Goal: Entertainment & Leisure: Browse casually

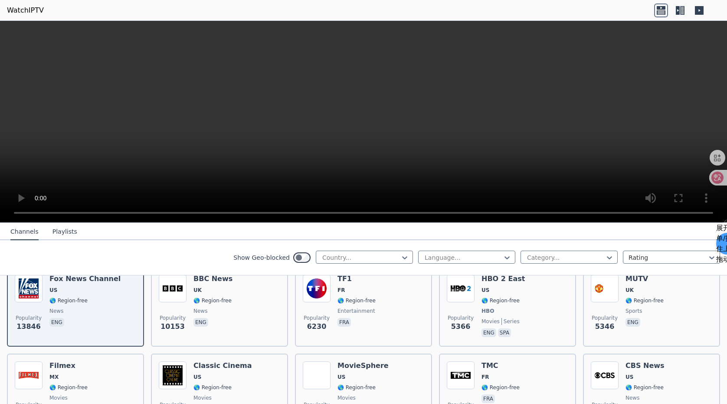
scroll to position [109, 0]
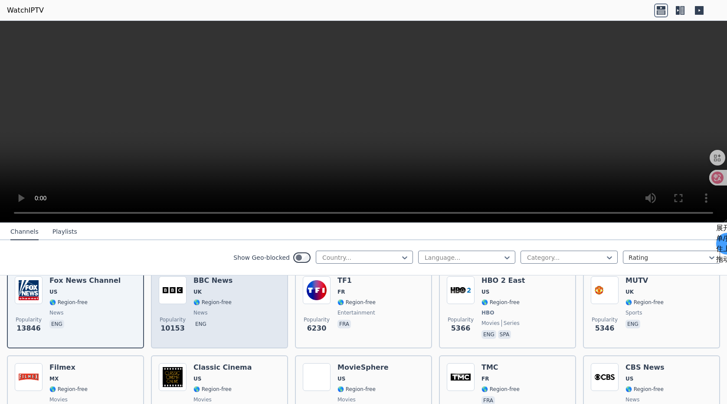
click at [247, 286] on div "Popularity 10153 BBC News UK 🌎 Region-free news eng" at bounding box center [220, 308] width 122 height 64
